Goal: Contribute content

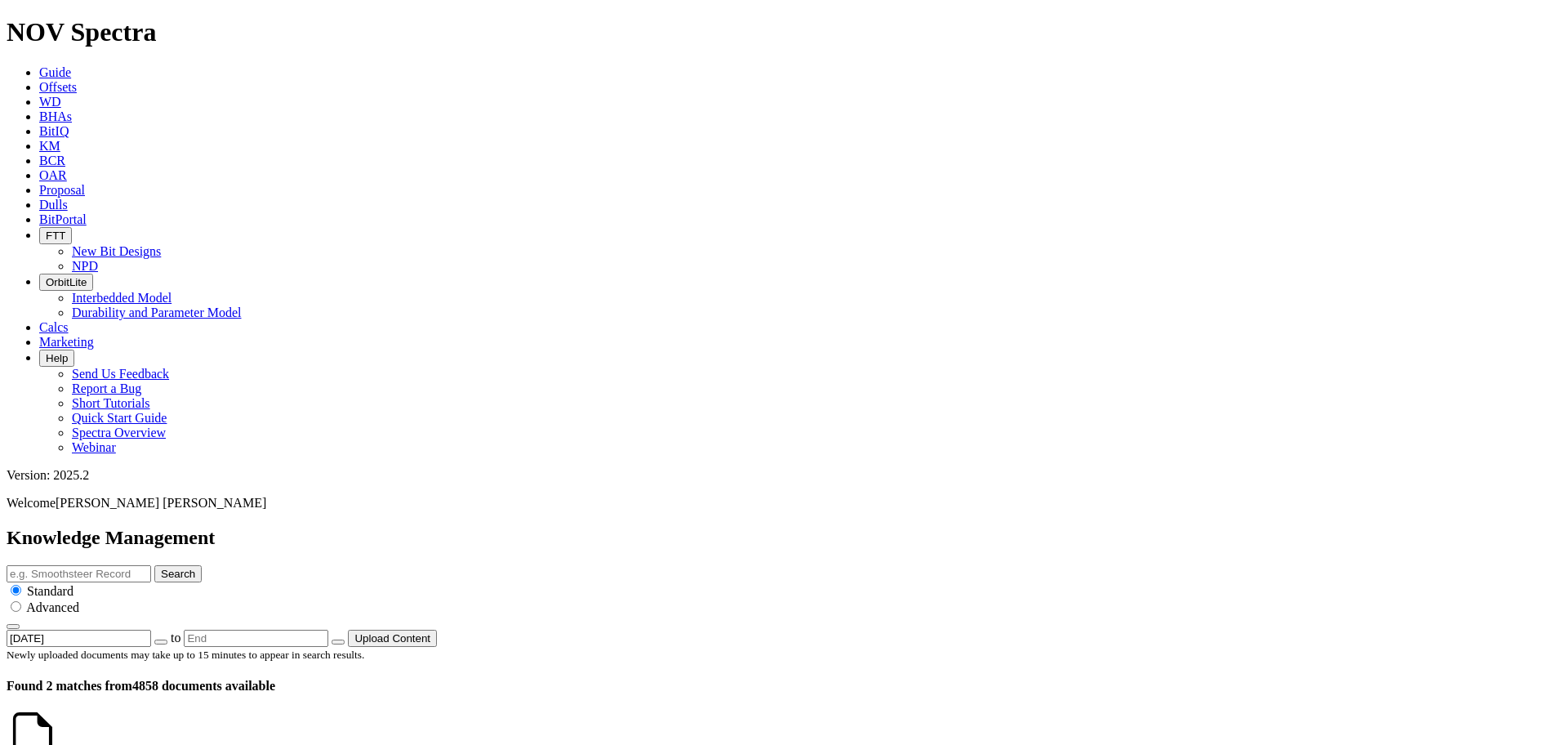
click at [39, 65] on icon at bounding box center [39, 71] width 0 height 14
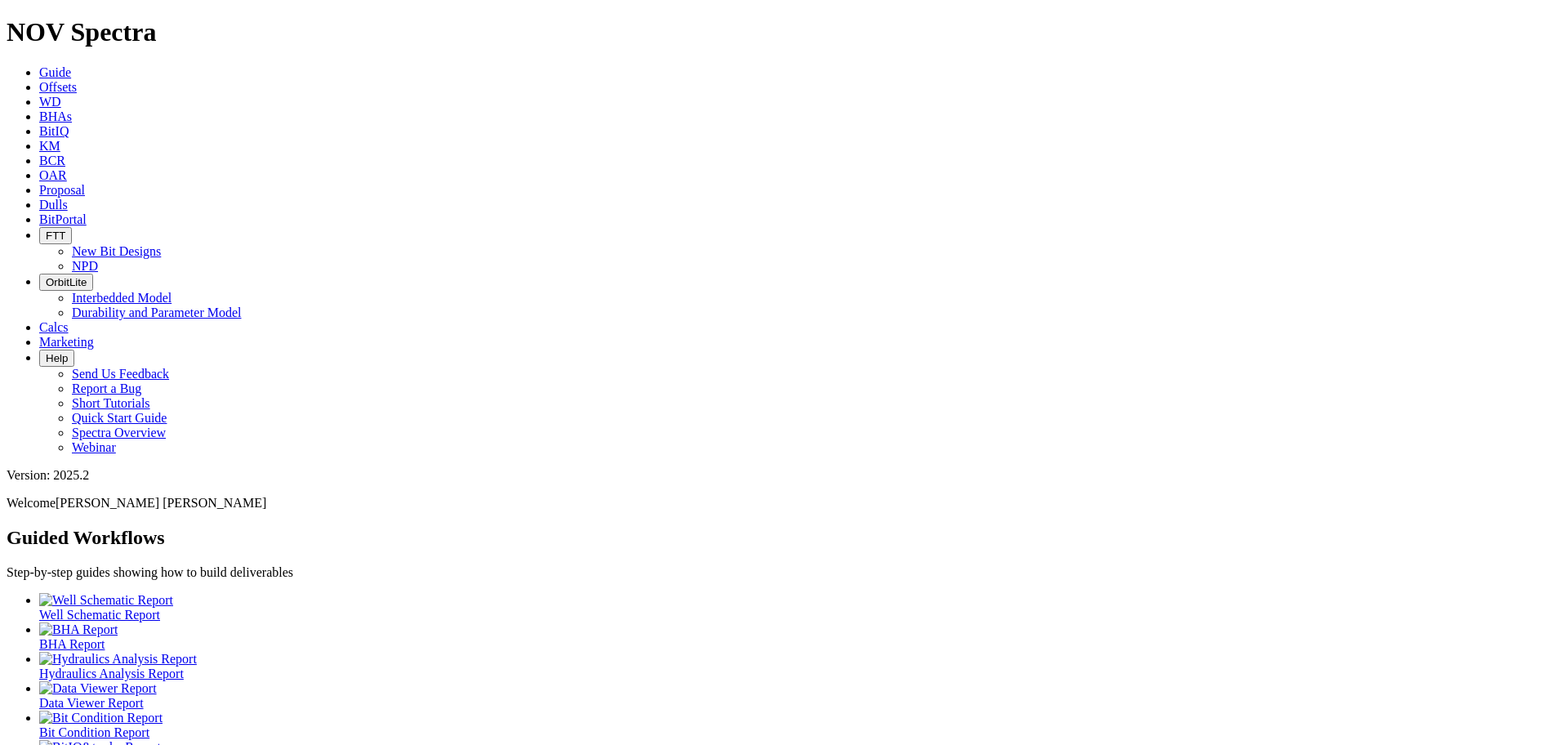
click at [77, 80] on span "Offsets" at bounding box center [58, 86] width 38 height 14
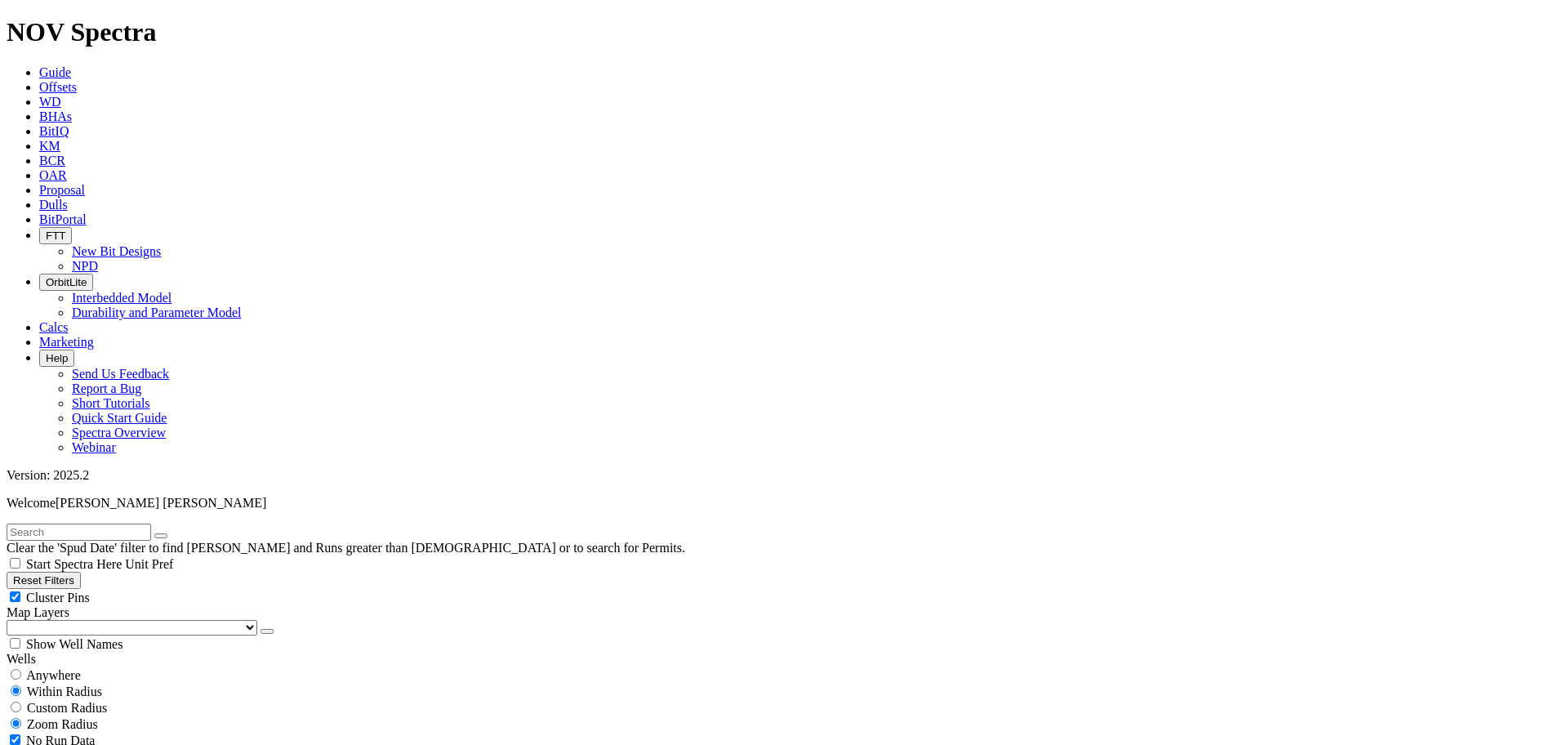
click at [144, 524] on input "text" at bounding box center [79, 532] width 145 height 17
type input "MURI"
click at [184, 533] on button "submit" at bounding box center [177, 535] width 13 height 5
click at [21, 669] on input "radio" at bounding box center [16, 674] width 11 height 11
radio input "true"
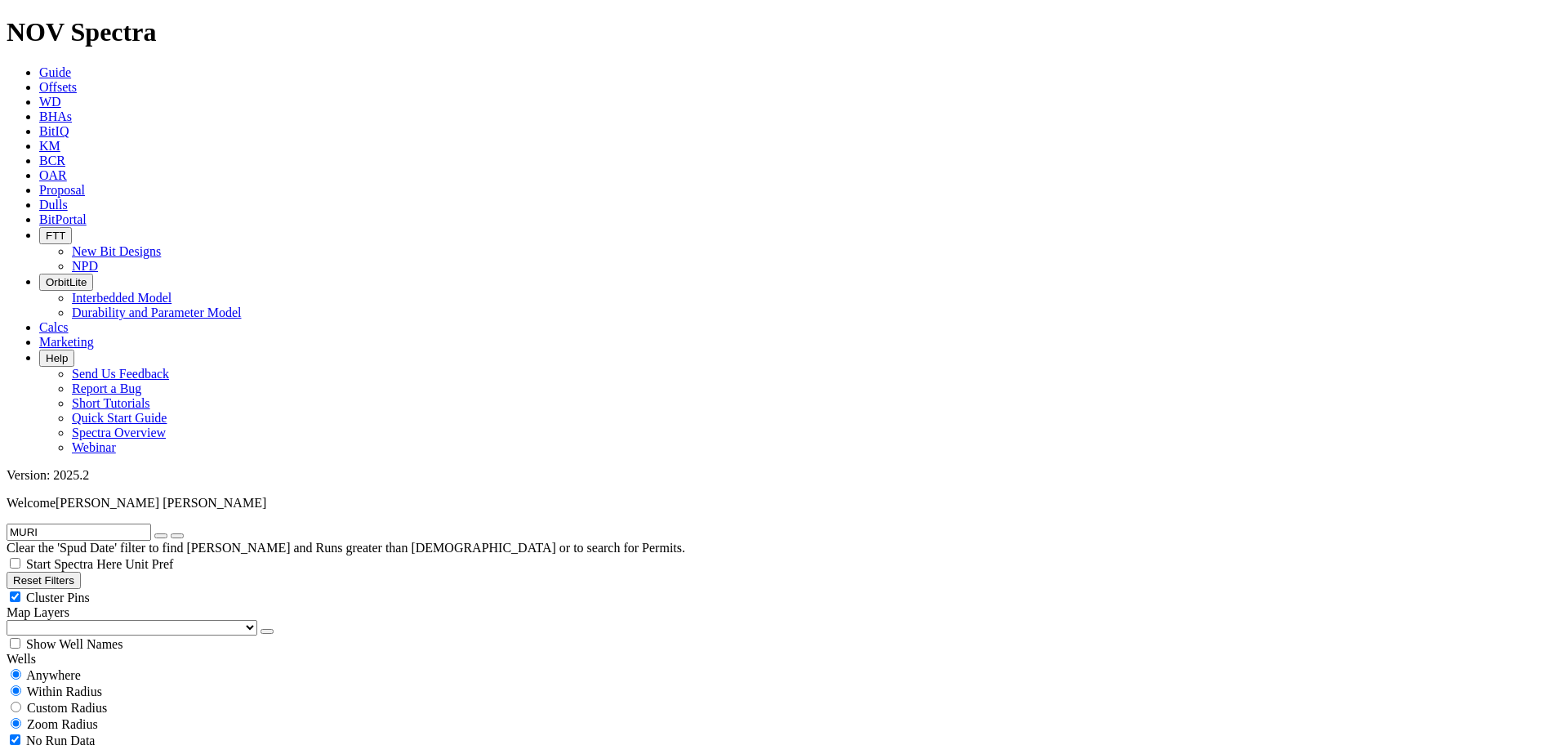
radio input "false"
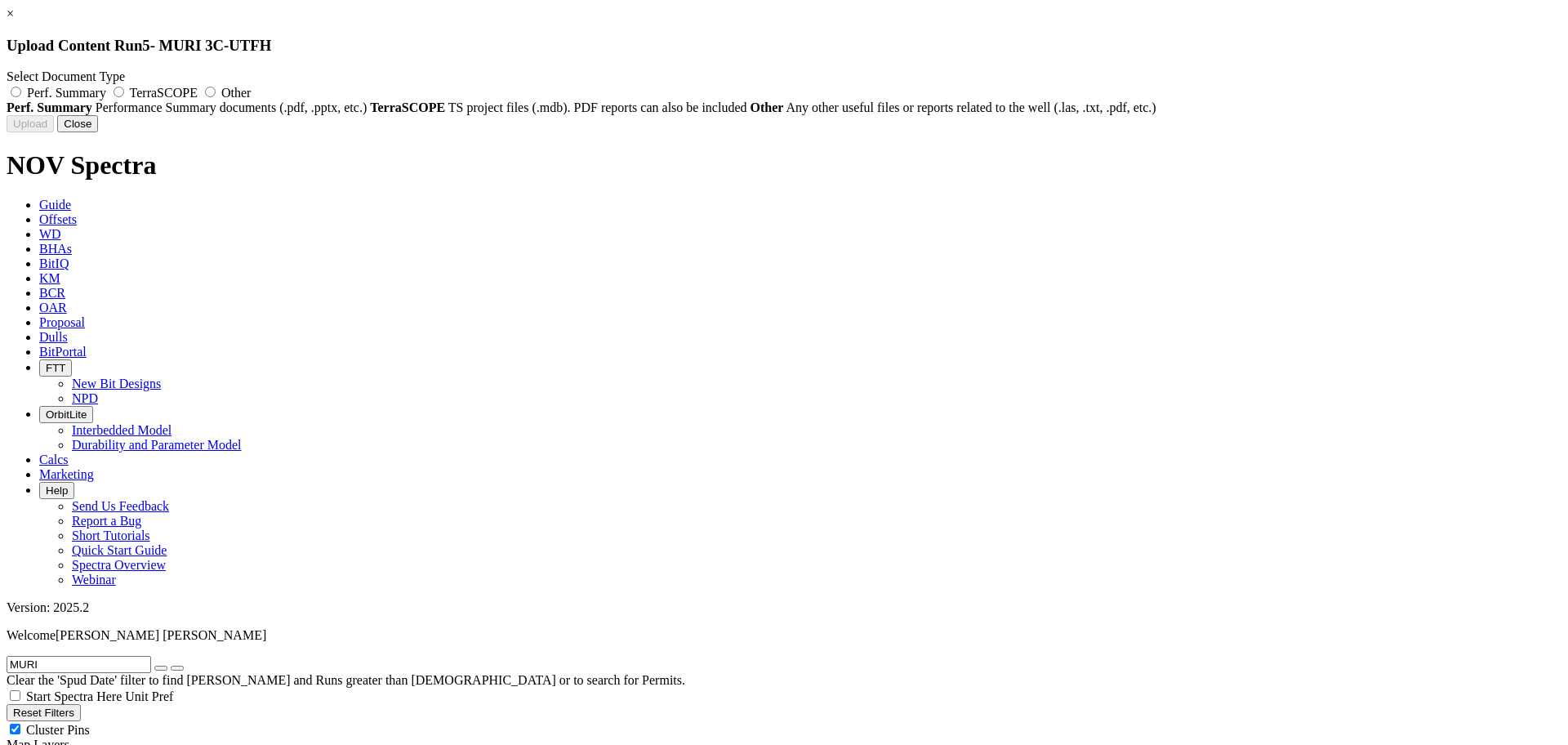
click at [110, 95] on label "Perf. Summary" at bounding box center [58, 93] width 103 height 14
click at [21, 95] on input "Perf. Summary" at bounding box center [16, 93] width 11 height 11
radio input "true"
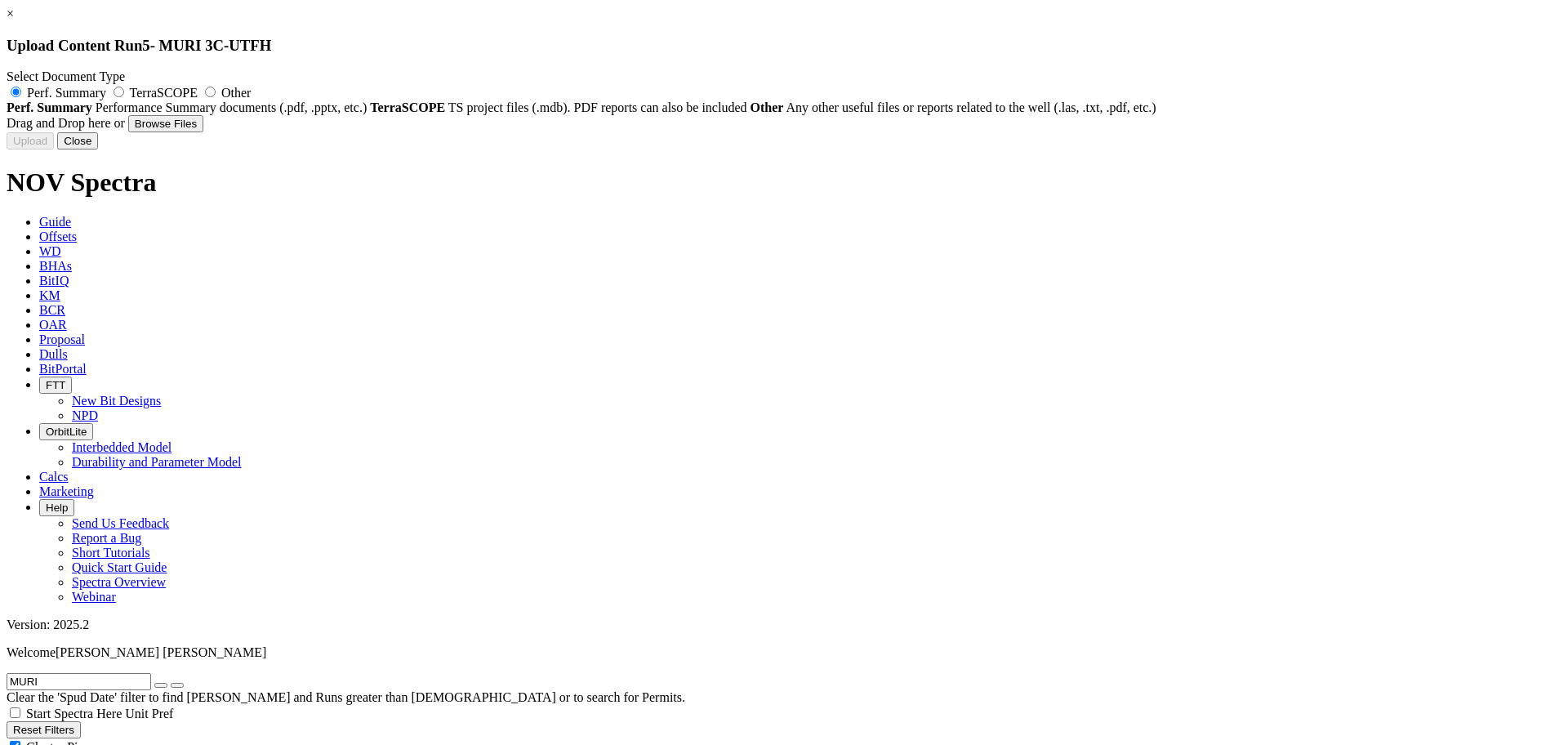
type input "Performance Summary - 6 TKC63-M2- Upper Three Forks - [GEOGRAPHIC_DATA] - [US_S…"
type input "A3160001"
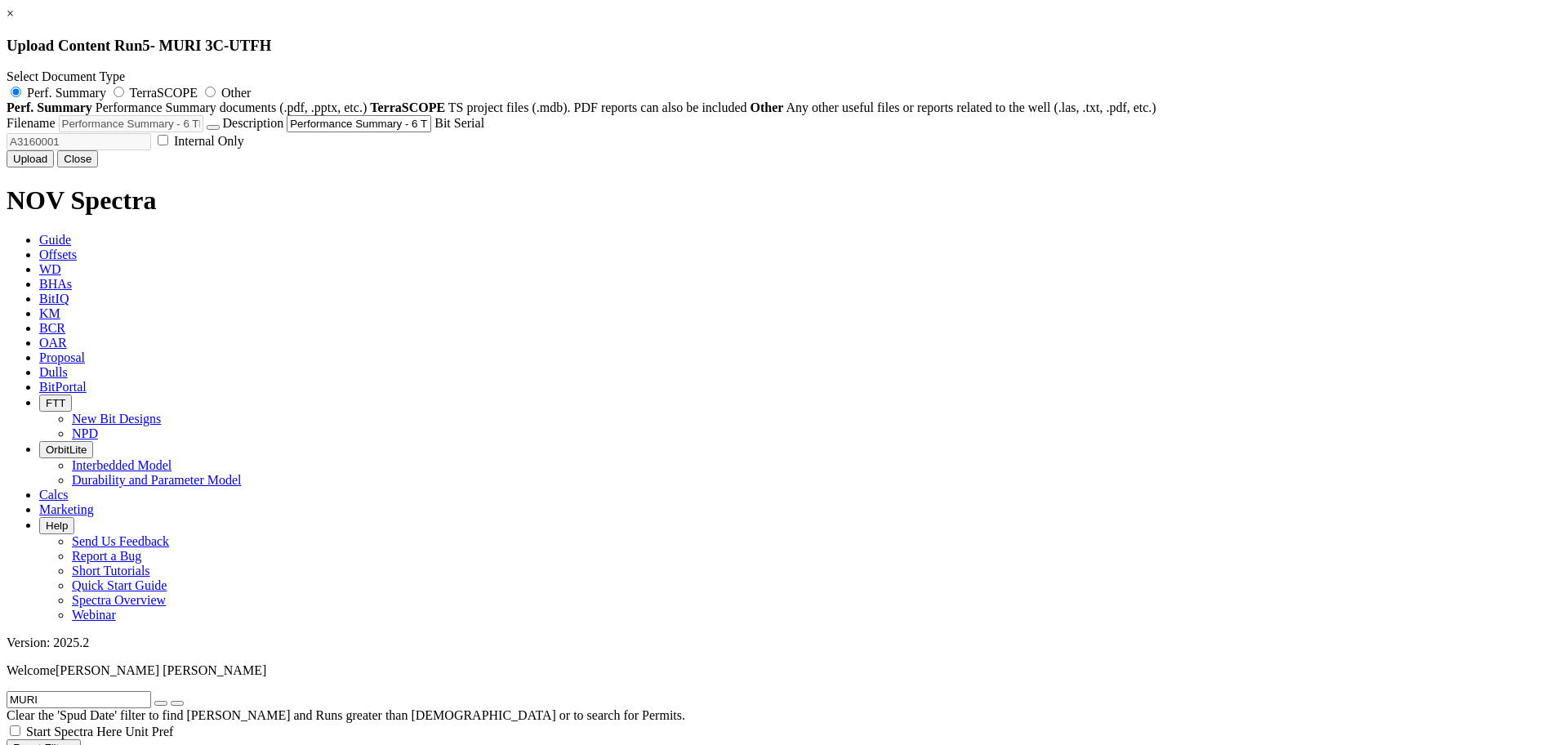
click at [245, 148] on label "Internal Only" at bounding box center [200, 140] width 90 height 14
click at [169, 146] on input "Internal Only" at bounding box center [163, 140] width 11 height 11
checkbox input "true"
click at [54, 168] on button "Upload" at bounding box center [30, 159] width 48 height 17
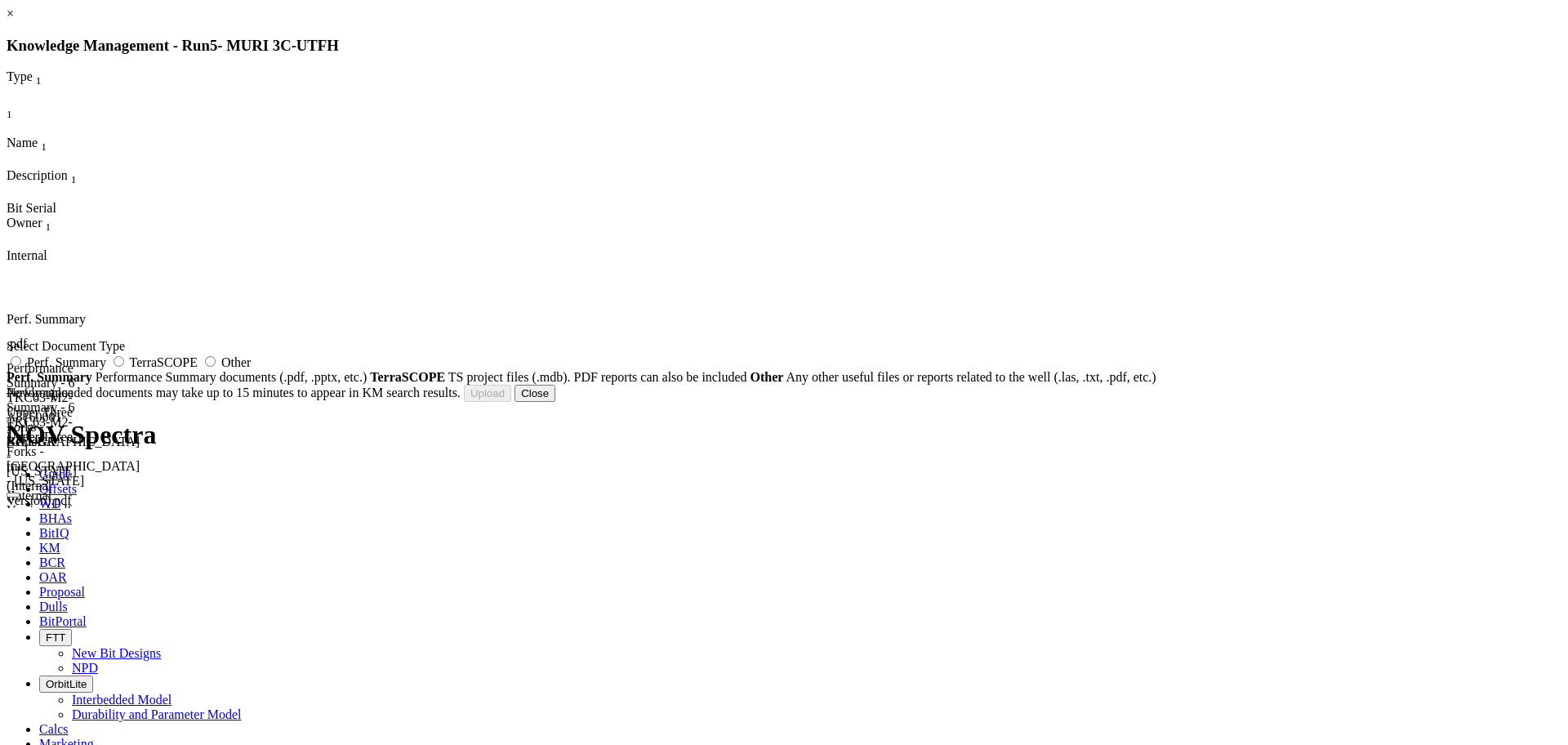
click at [110, 369] on label "Perf. Summary" at bounding box center [58, 362] width 103 height 14
click at [21, 367] on input "Perf. Summary" at bounding box center [16, 362] width 11 height 11
radio input "true"
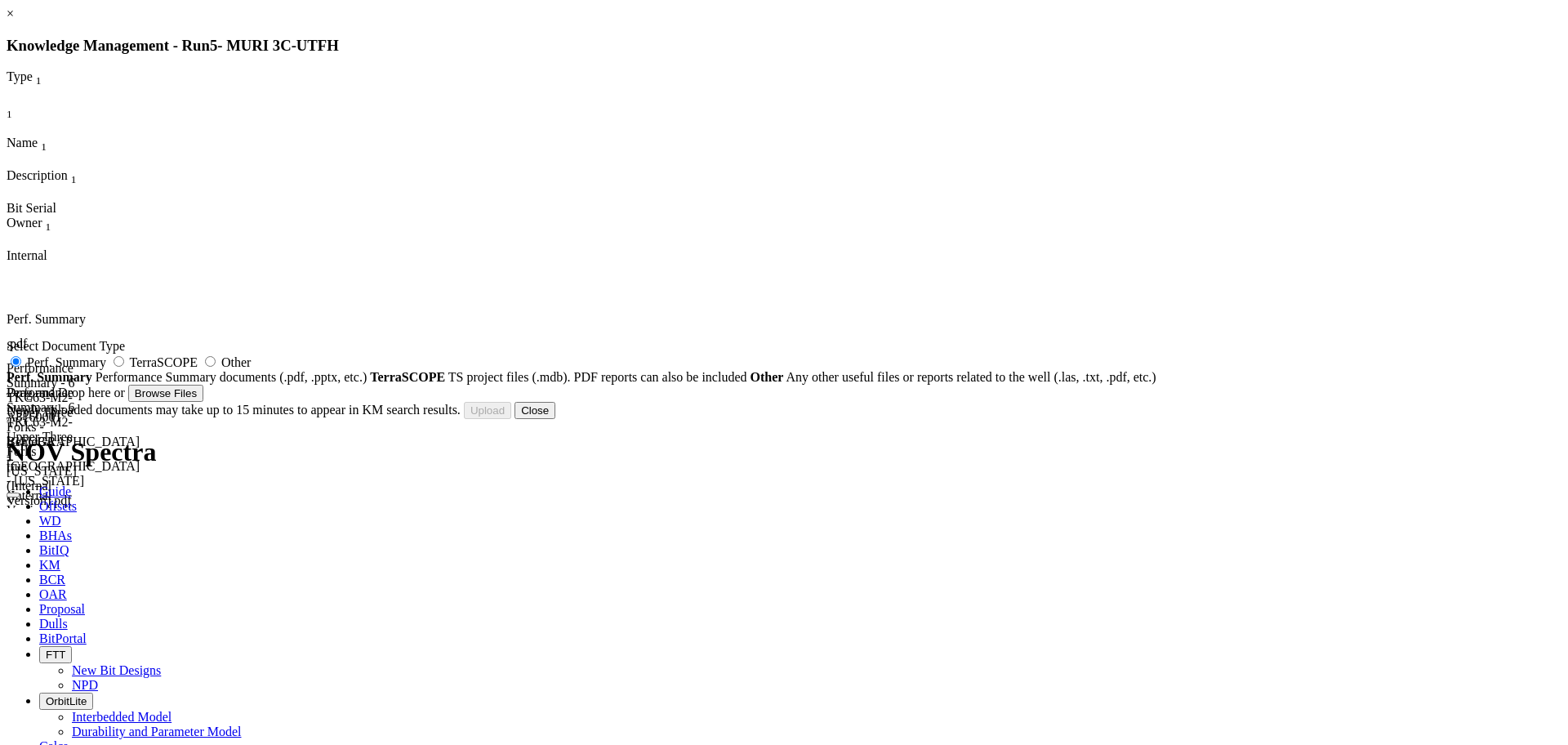
type input "Performance Summary - 6 TKC63-M2- Upper Three Forks - [GEOGRAPHIC_DATA] - [US_S…"
type input "A3160001"
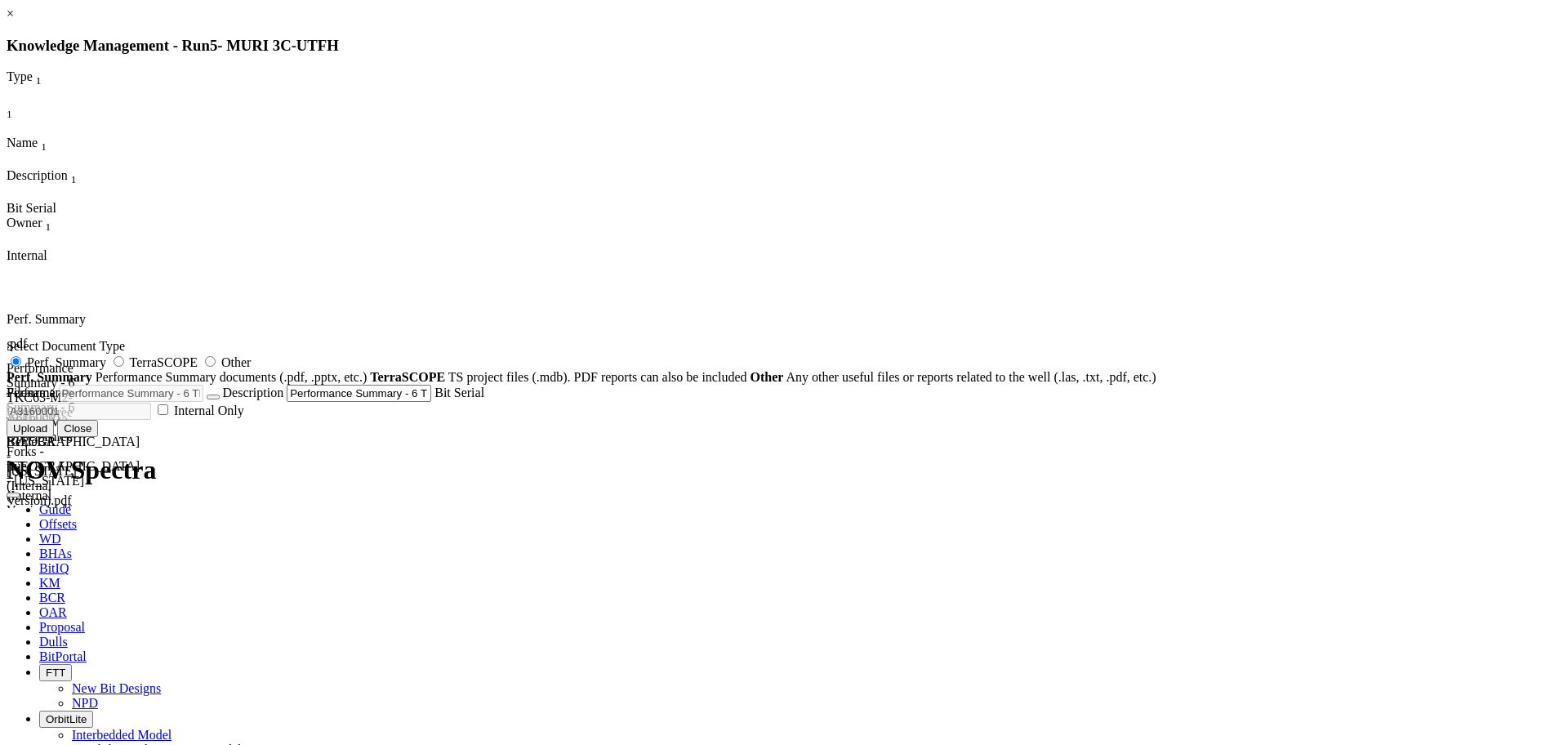
click at [54, 437] on button "Upload" at bounding box center [30, 428] width 48 height 17
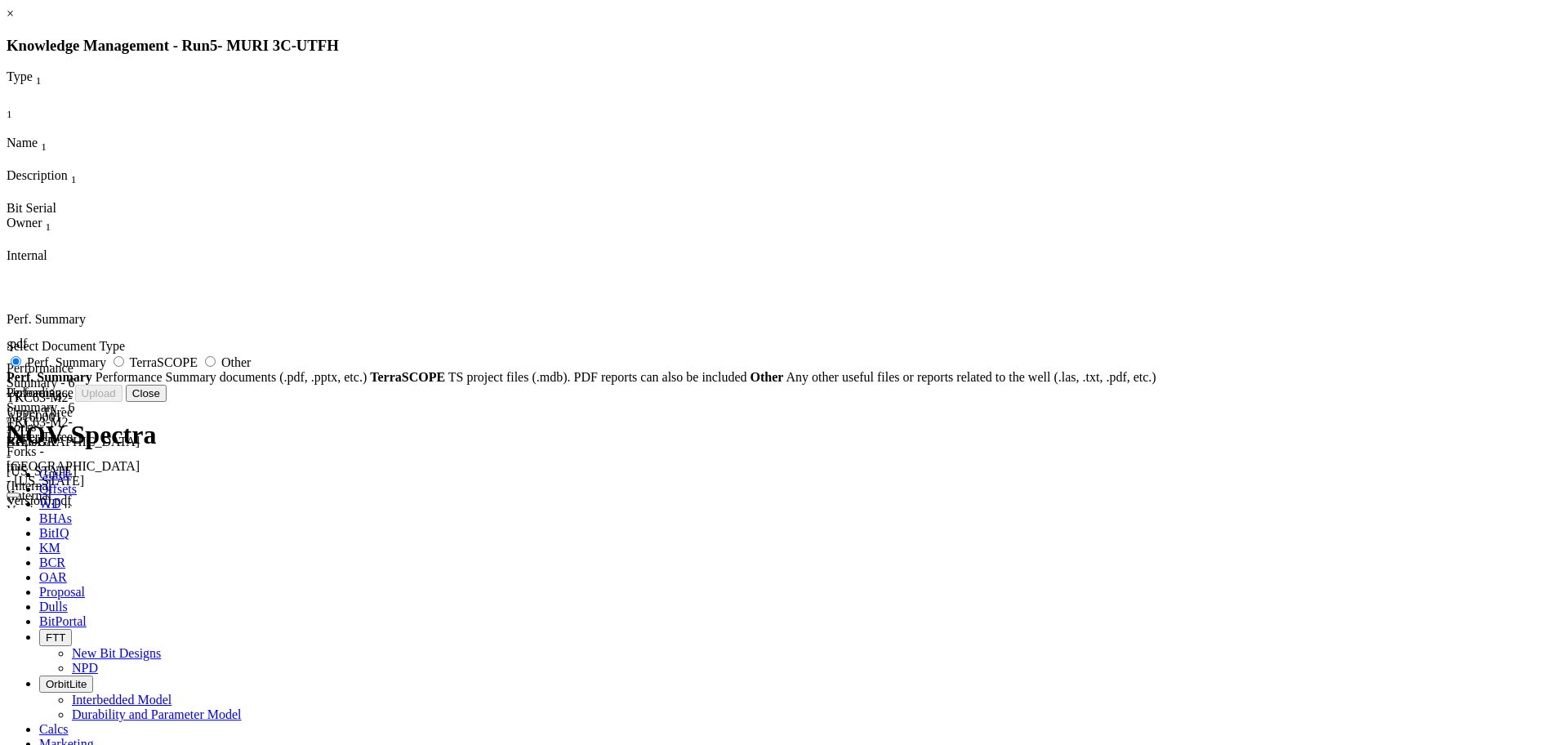
radio input "false"
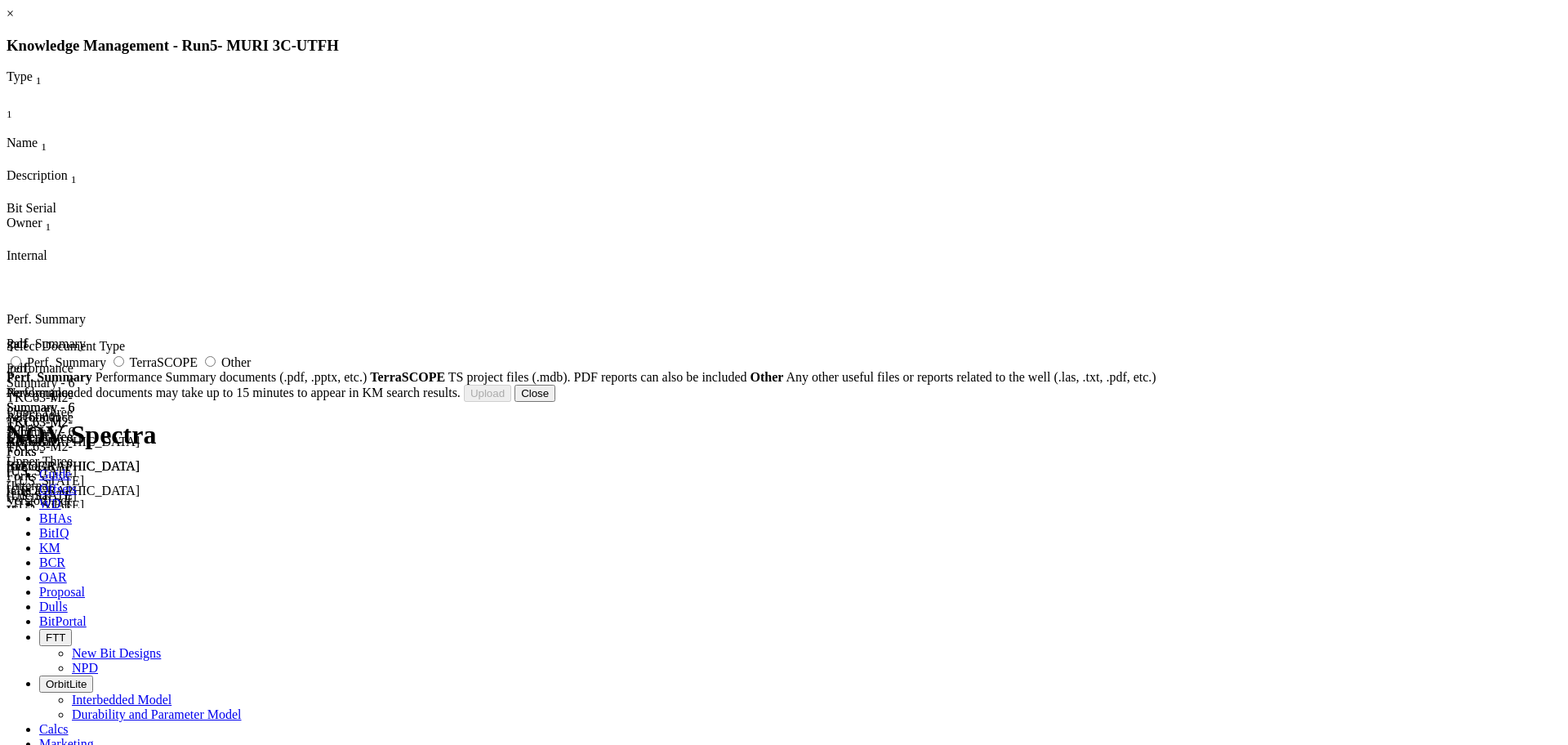
click at [555, 402] on button "Close" at bounding box center [535, 393] width 41 height 17
